Goal: Information Seeking & Learning: Compare options

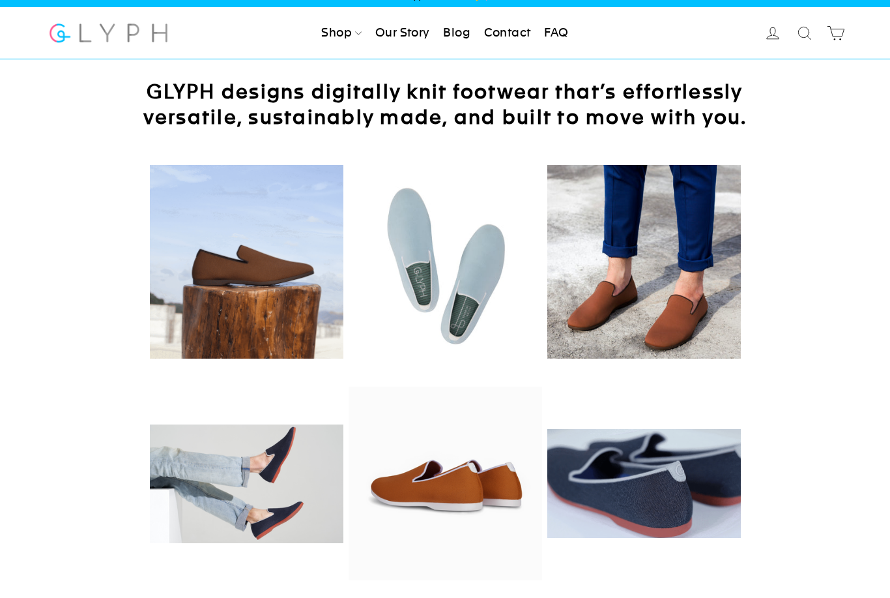
scroll to position [20, 0]
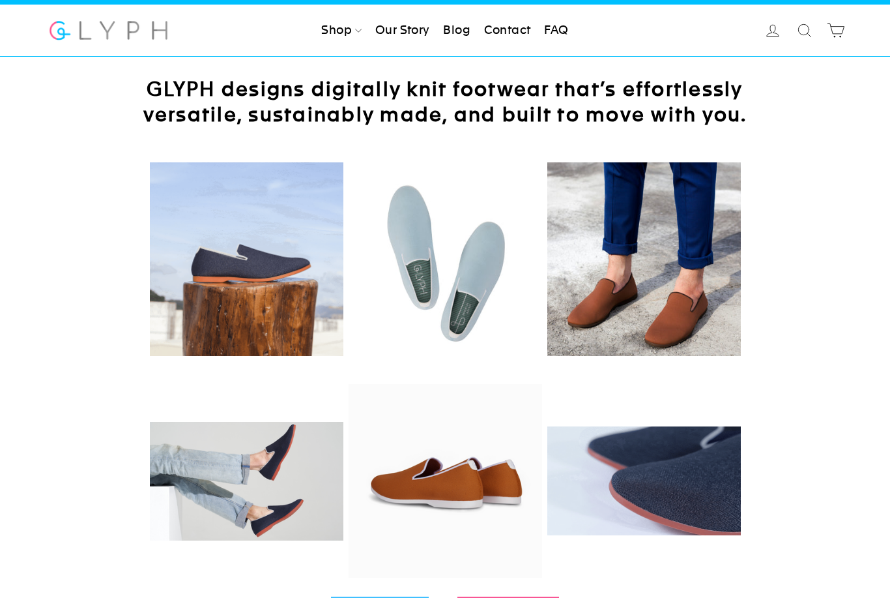
click at [373, 38] on link "Our Story" at bounding box center [402, 30] width 65 height 29
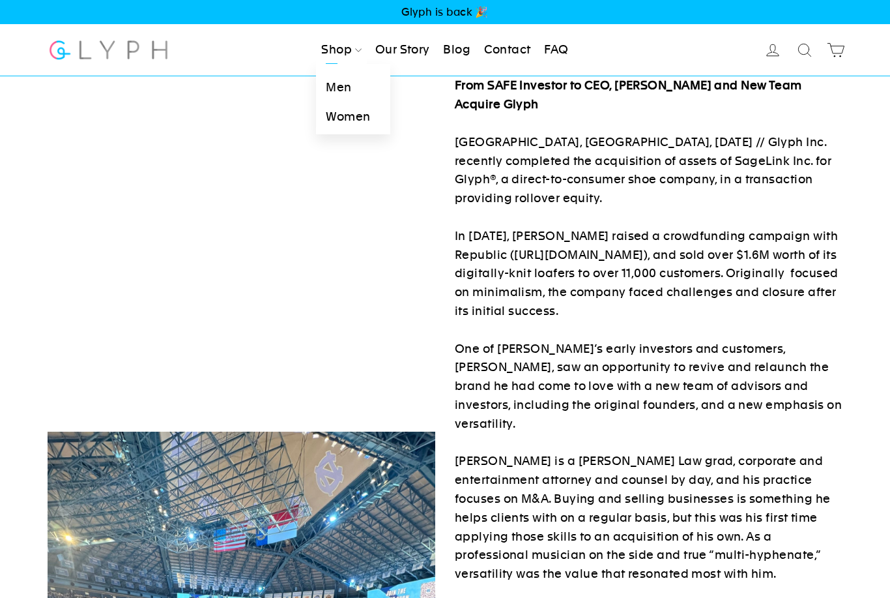
click at [336, 83] on link "Men" at bounding box center [353, 87] width 74 height 29
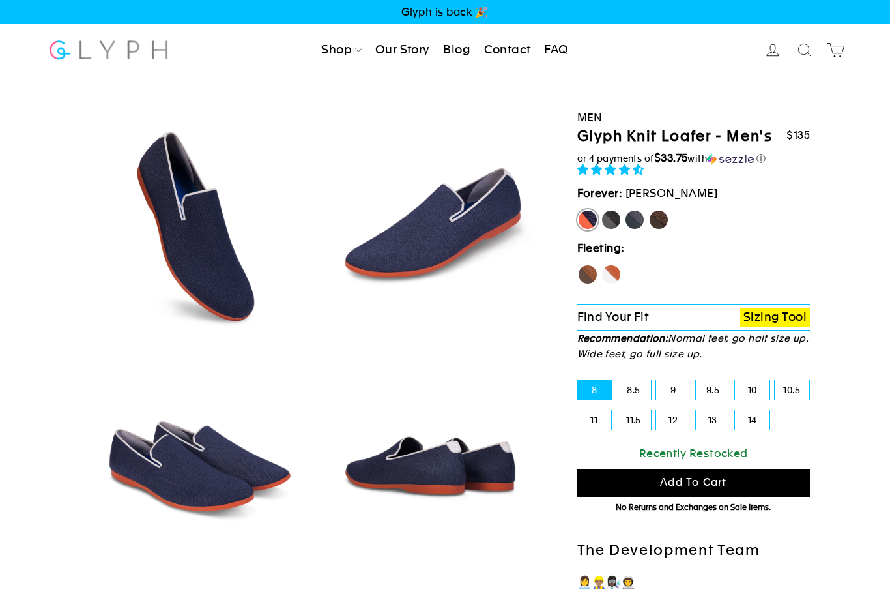
select select "highest-rating"
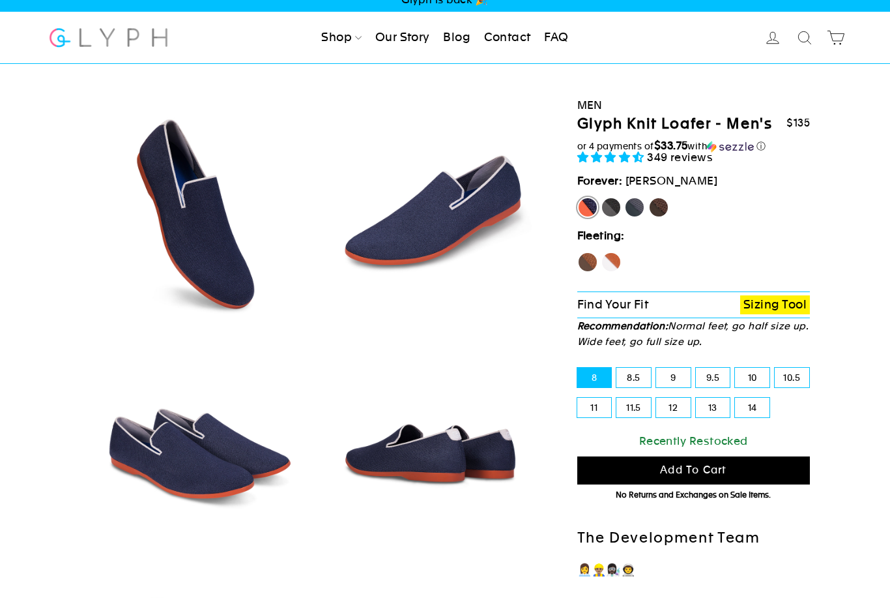
click at [580, 261] on label "Hawk" at bounding box center [587, 262] width 21 height 21
click at [578, 252] on input "Hawk" at bounding box center [577, 252] width 1 height 1
radio input "true"
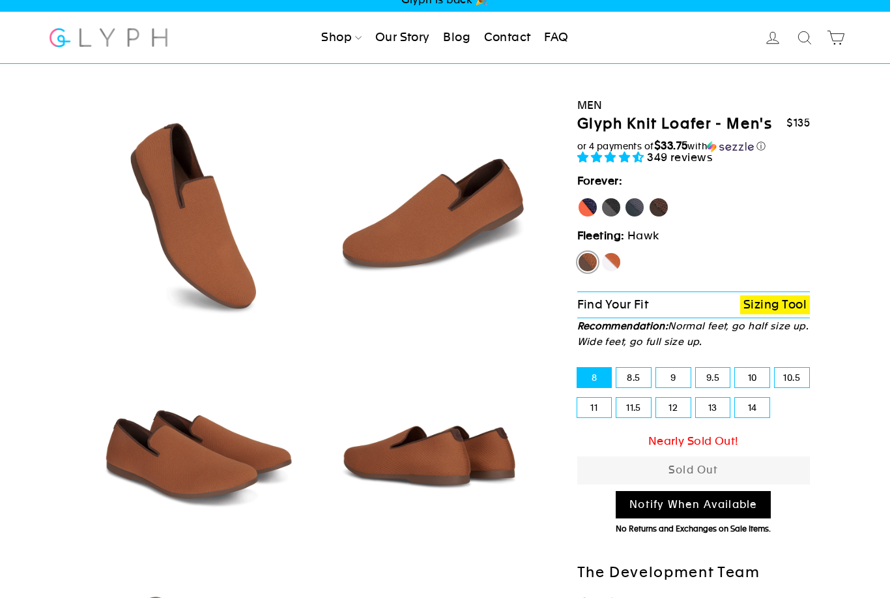
click at [605, 271] on div "Fox" at bounding box center [611, 265] width 21 height 27
click at [614, 261] on label "Fox" at bounding box center [611, 262] width 21 height 21
click at [602, 252] on input "Fox" at bounding box center [601, 252] width 1 height 1
radio input "true"
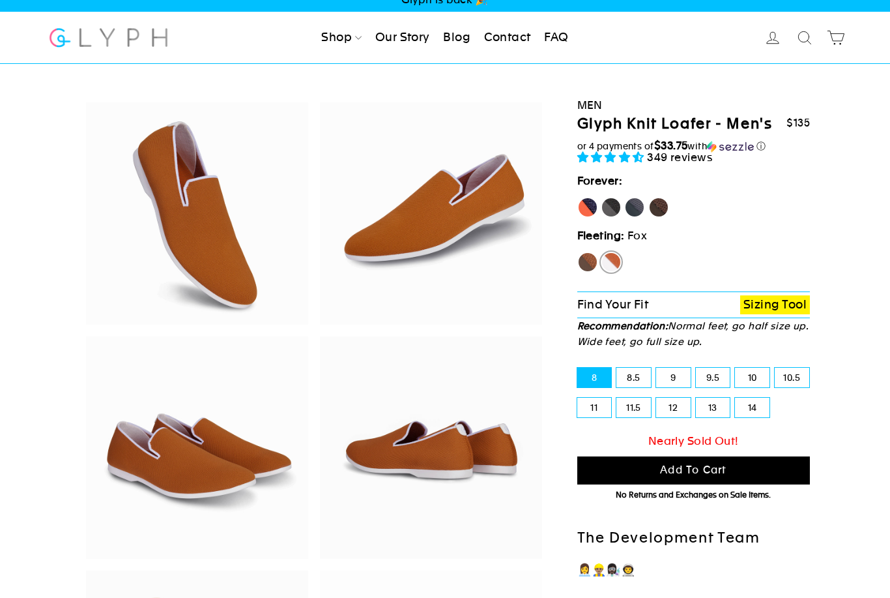
click at [616, 213] on label "Panther" at bounding box center [611, 207] width 21 height 21
click at [602, 197] on input "Panther" at bounding box center [601, 197] width 1 height 1
radio input "true"
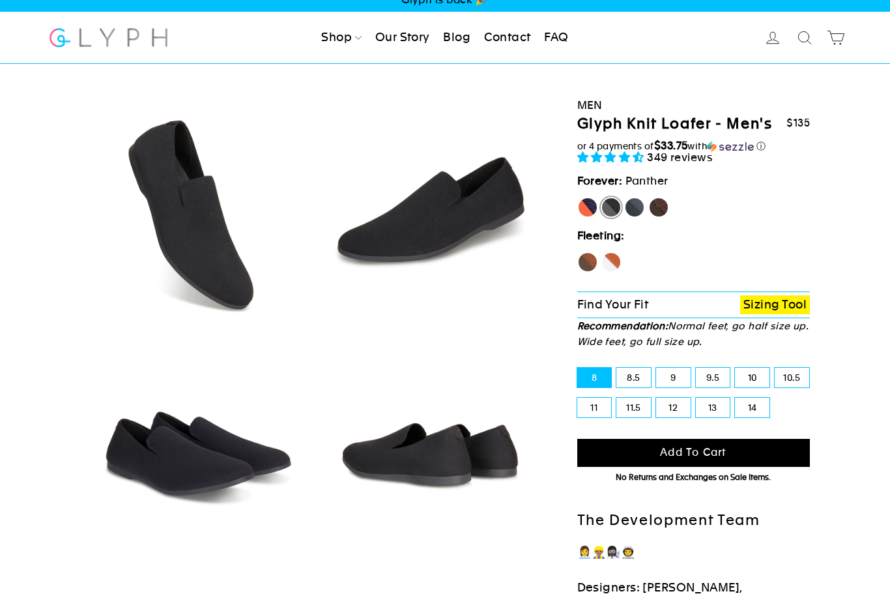
click at [639, 212] on label "Rhino" at bounding box center [634, 207] width 21 height 21
click at [625, 197] on input "Rhino" at bounding box center [624, 197] width 1 height 1
radio input "true"
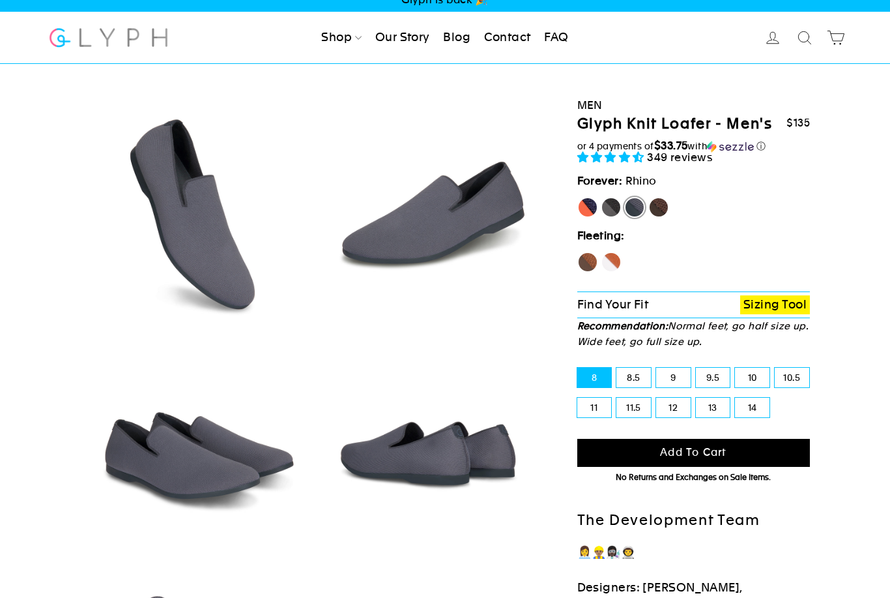
click at [669, 203] on label "Mustang" at bounding box center [659, 207] width 21 height 21
click at [649, 197] on input "Mustang" at bounding box center [649, 197] width 1 height 1
radio input "true"
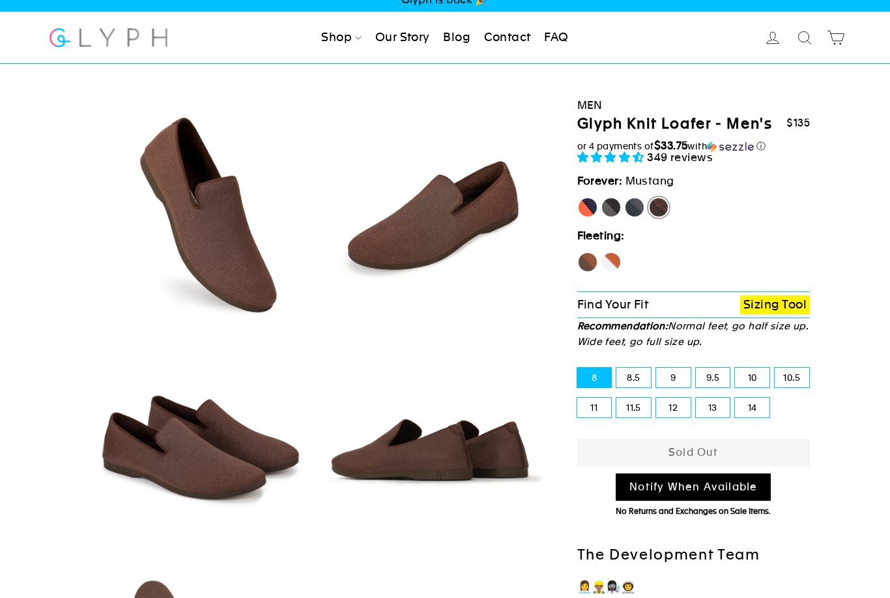
click at [587, 271] on label "Hawk" at bounding box center [587, 262] width 21 height 21
click at [578, 252] on input "Hawk" at bounding box center [577, 252] width 1 height 1
radio input "true"
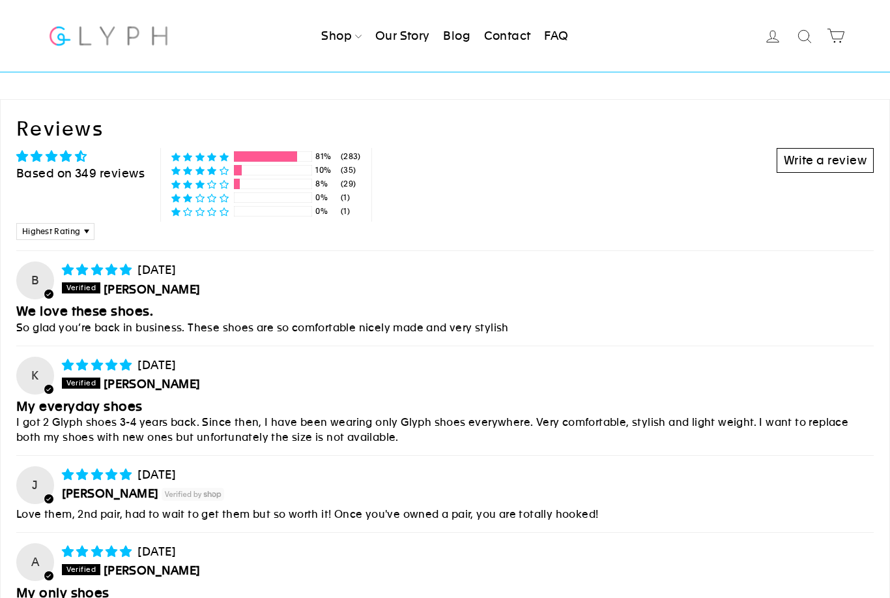
scroll to position [5073, 0]
